Goal: Find specific page/section: Find specific page/section

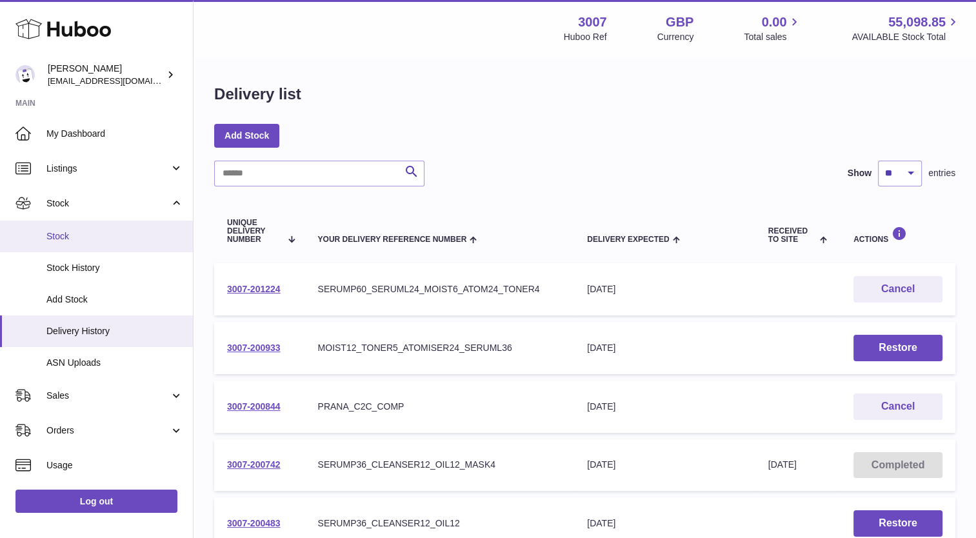
click at [74, 241] on span "Stock" at bounding box center [114, 236] width 137 height 12
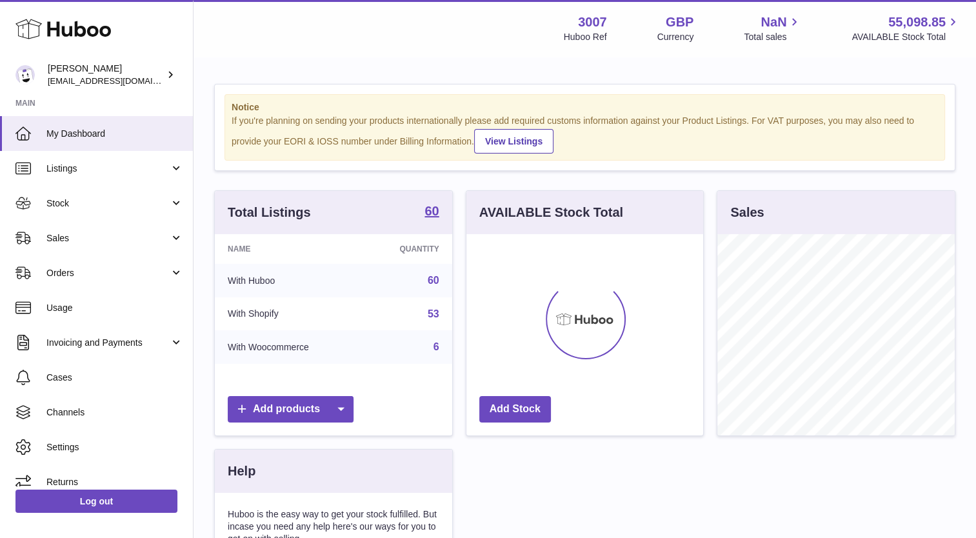
scroll to position [201, 237]
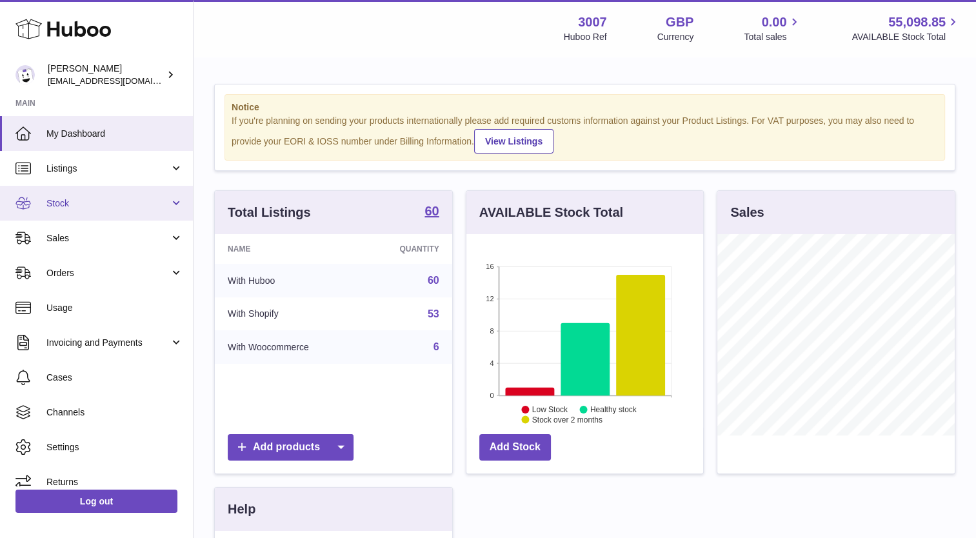
click at [52, 201] on span "Stock" at bounding box center [107, 203] width 123 height 12
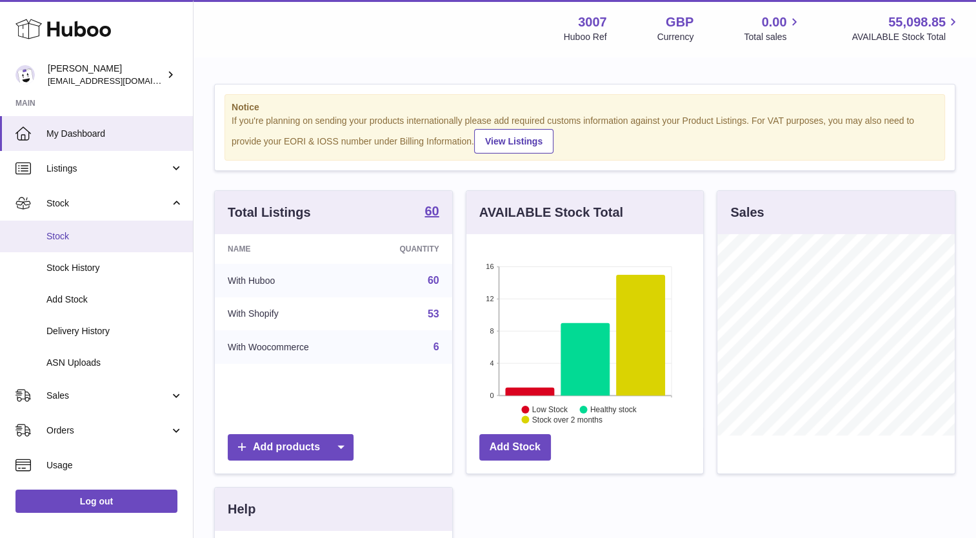
click at [67, 251] on link "Stock" at bounding box center [96, 237] width 193 height 32
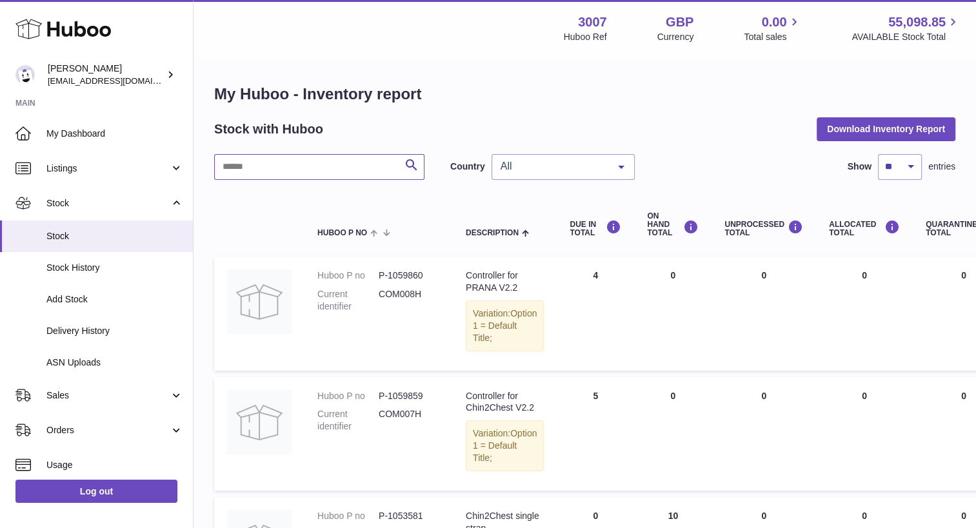
click at [315, 166] on input "text" at bounding box center [319, 167] width 210 height 26
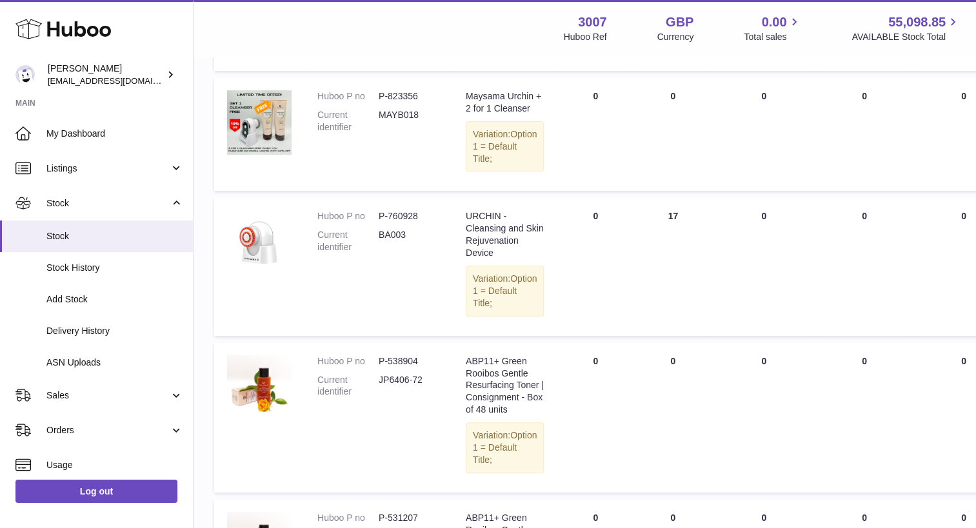
scroll to position [434, 0]
type input "**"
